Goal: Find specific page/section: Find specific page/section

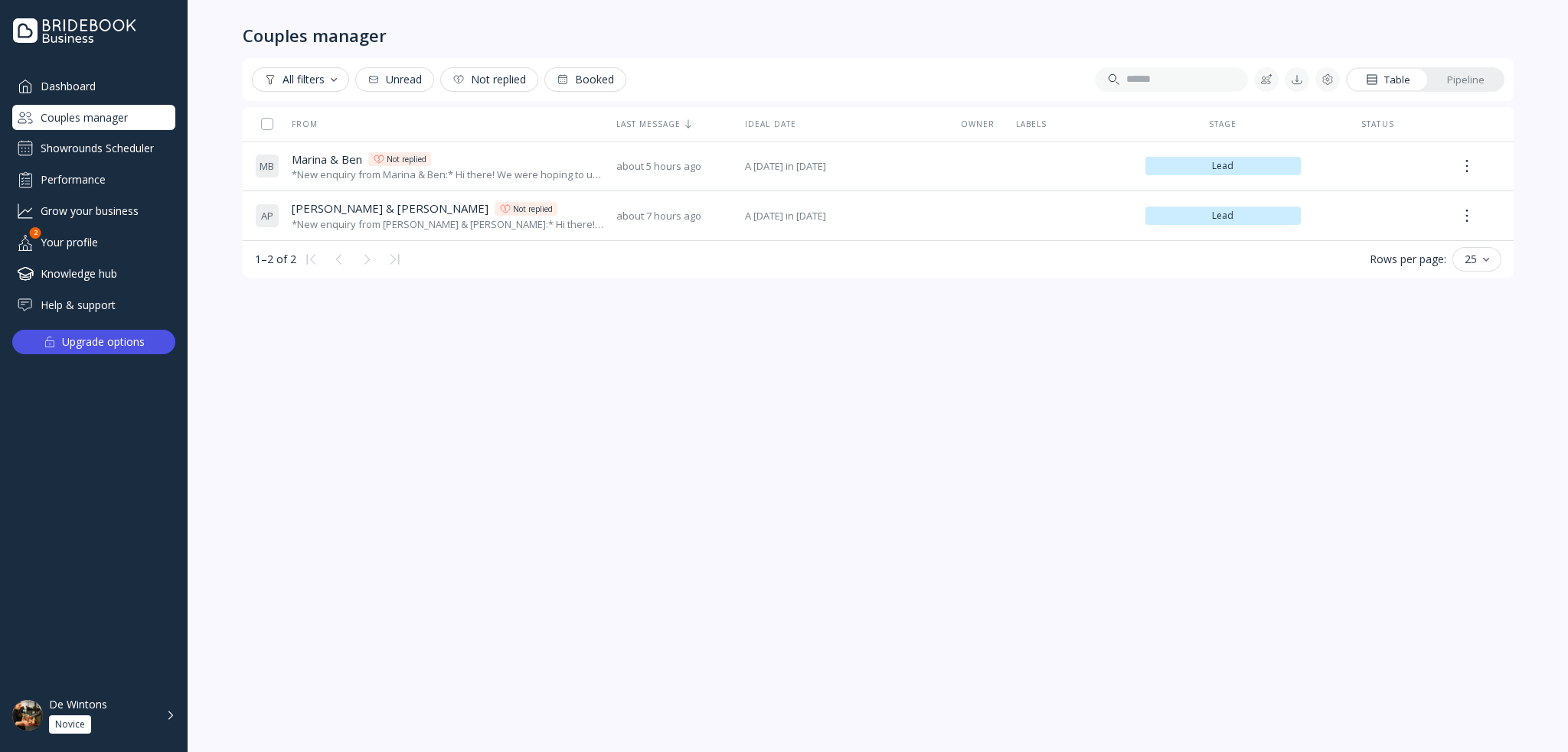
click at [144, 717] on div "De Wintons Novice" at bounding box center [104, 716] width 108 height 36
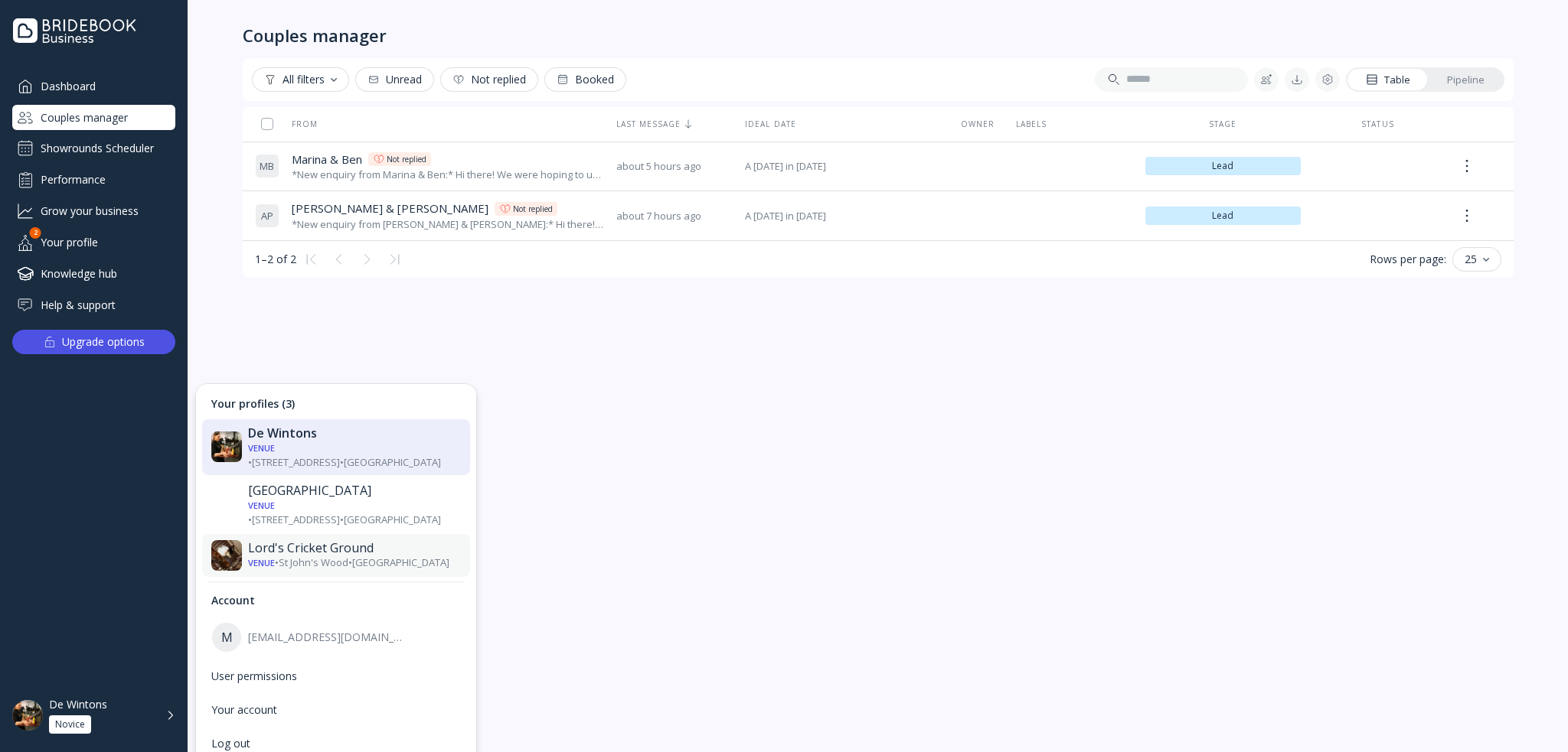
click at [364, 556] on div "Venue • [GEOGRAPHIC_DATA][PERSON_NAME] • [GEOGRAPHIC_DATA]" at bounding box center [355, 564] width 213 height 15
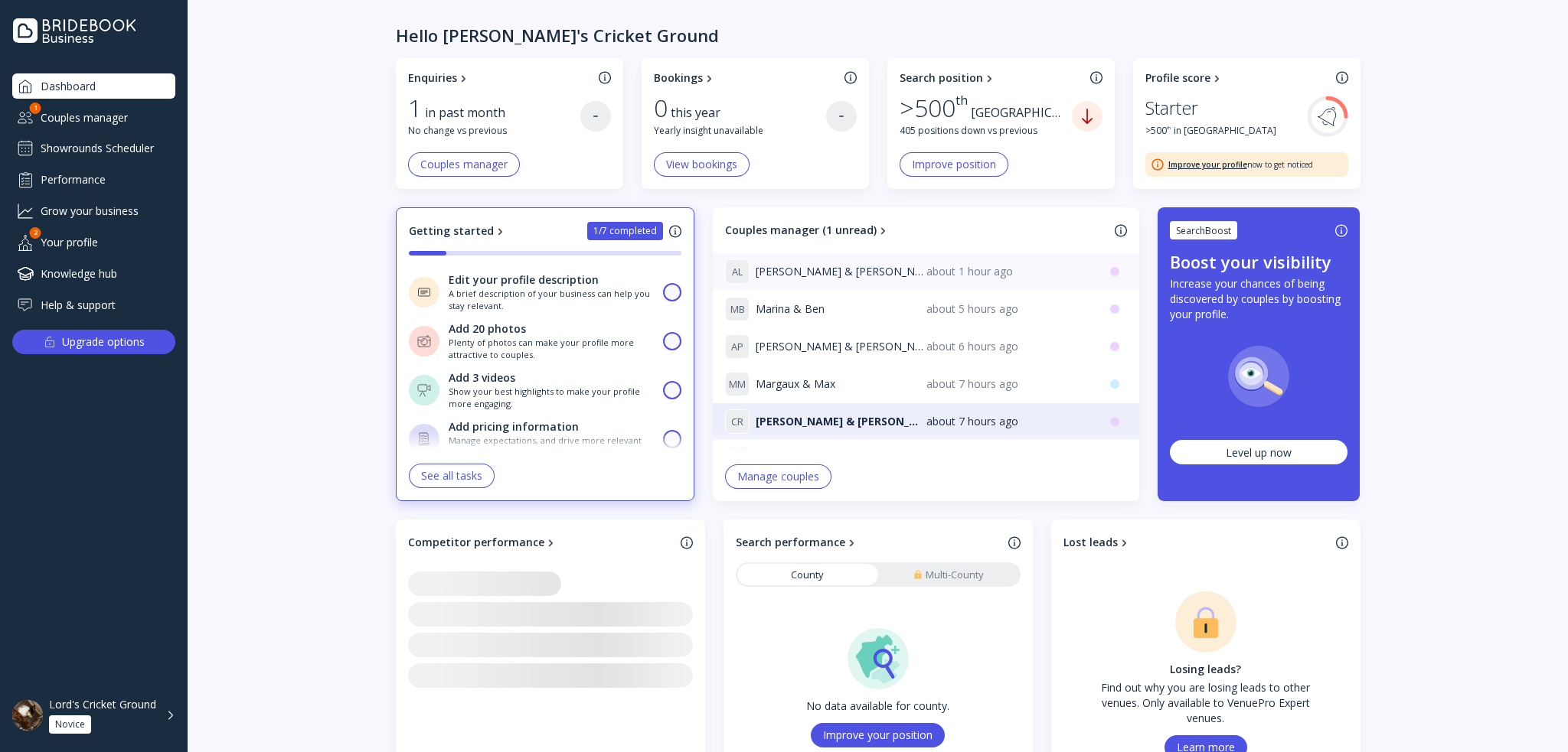
click at [849, 271] on div "[PERSON_NAME] & [PERSON_NAME]" at bounding box center [826, 272] width 202 height 24
